Goal: Navigation & Orientation: Find specific page/section

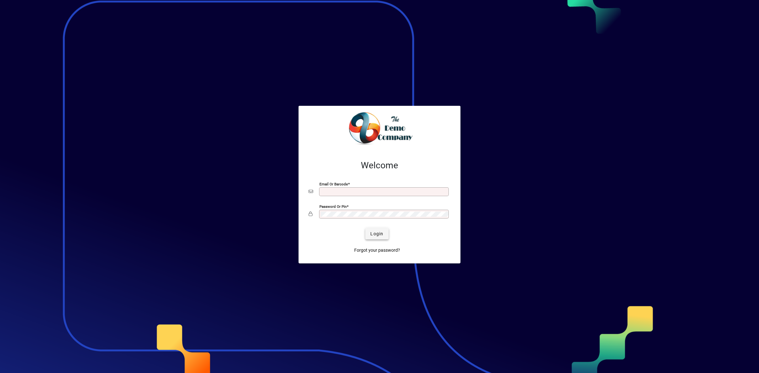
type input "**********"
click at [376, 234] on span "Login" at bounding box center [376, 234] width 13 height 7
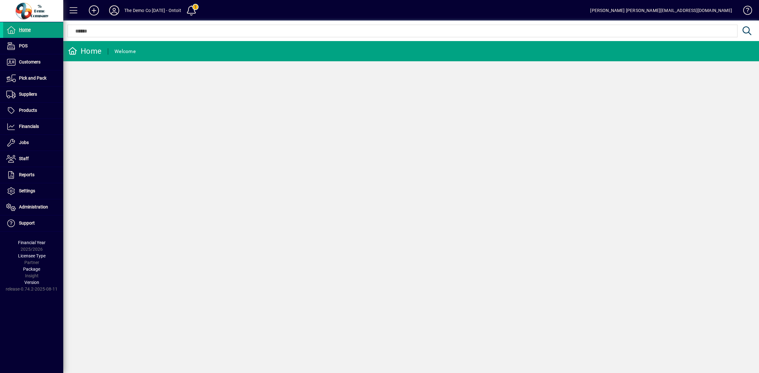
click at [113, 13] on icon at bounding box center [114, 10] width 13 height 10
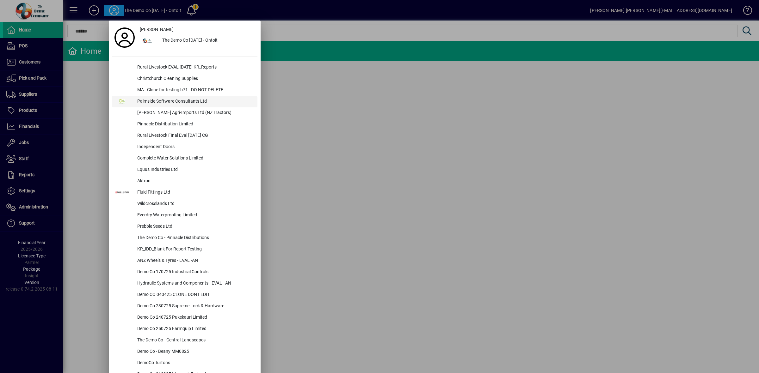
click at [166, 103] on div "Palmside Software Consultants Ltd" at bounding box center [194, 101] width 125 height 11
